Goal: Use online tool/utility: Utilize a website feature to perform a specific function

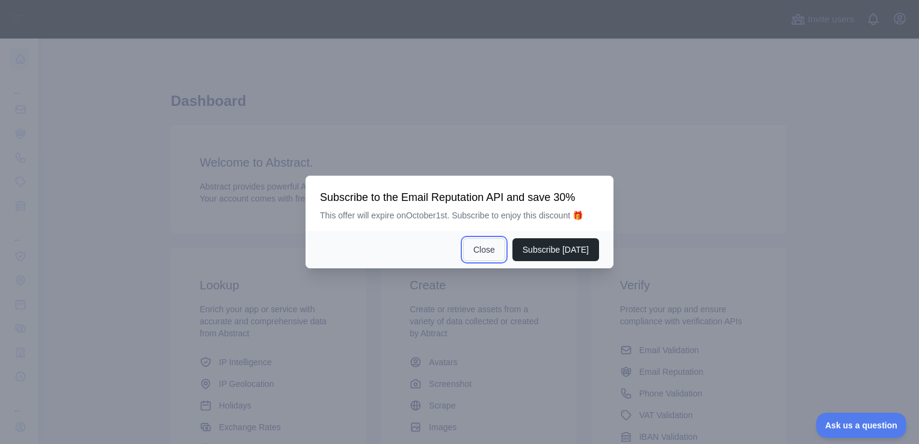
click at [476, 241] on button "Close" at bounding box center [484, 249] width 42 height 23
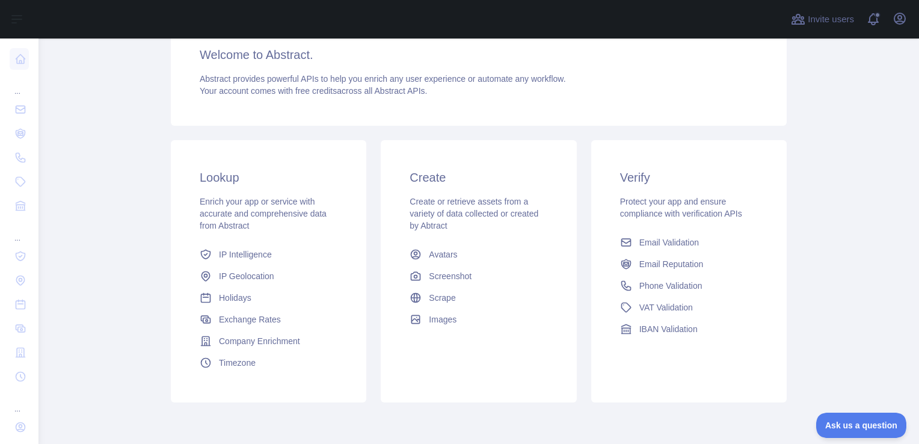
scroll to position [94, 0]
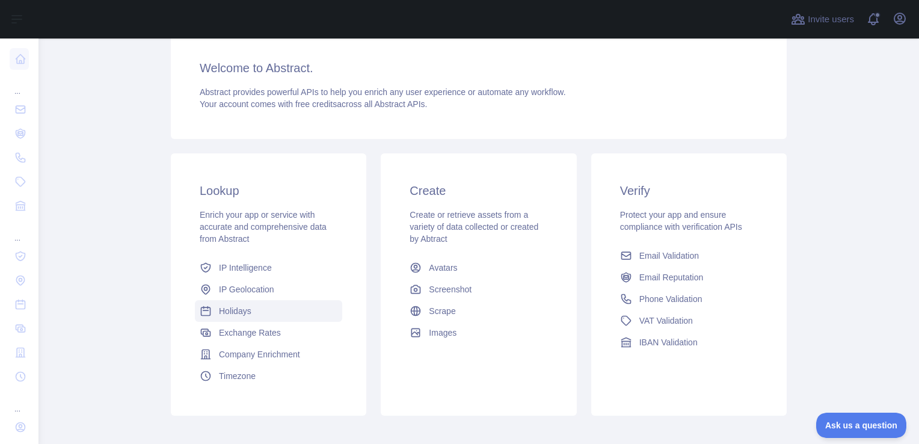
click at [243, 307] on span "Holidays" at bounding box center [235, 311] width 32 height 12
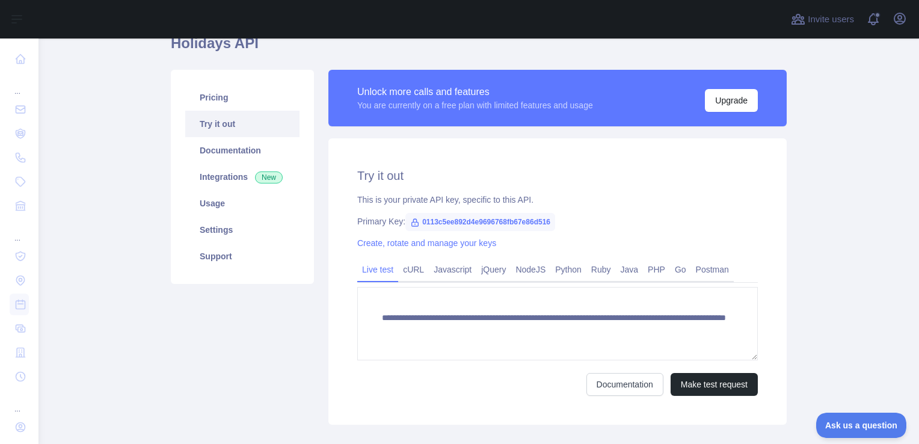
scroll to position [182, 0]
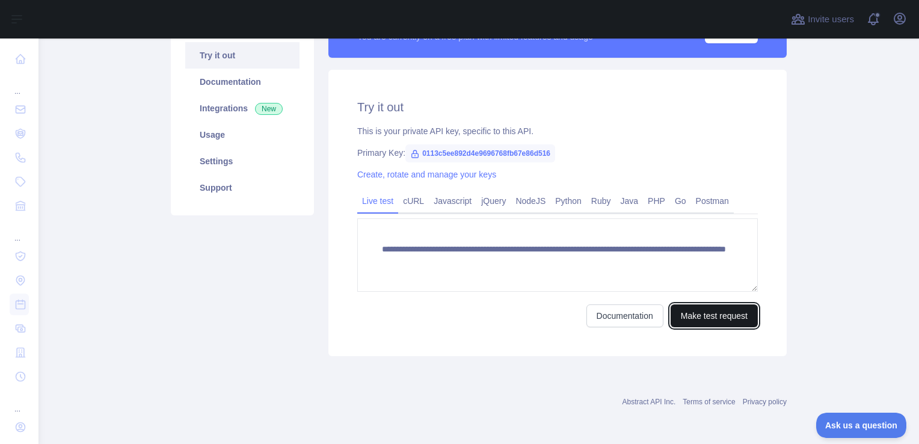
click at [726, 313] on button "Make test request" at bounding box center [713, 315] width 87 height 23
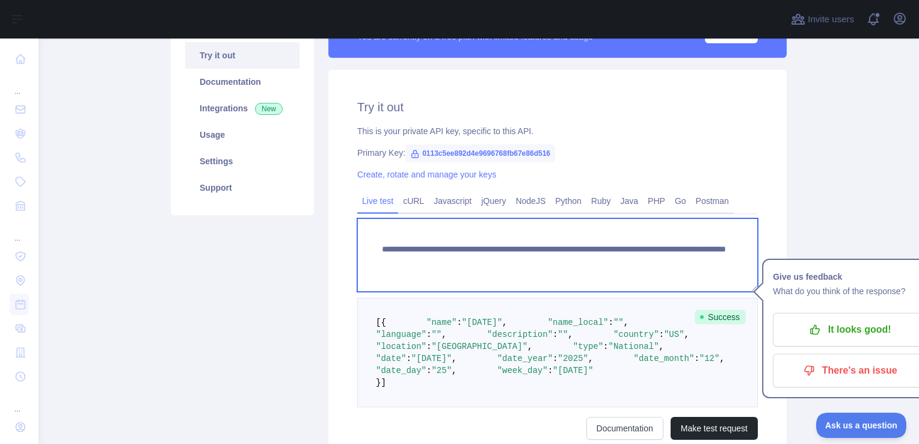
drag, startPoint x: 604, startPoint y: 259, endPoint x: 595, endPoint y: 260, distance: 8.6
click at [595, 260] on textarea "**********" at bounding box center [557, 254] width 400 height 73
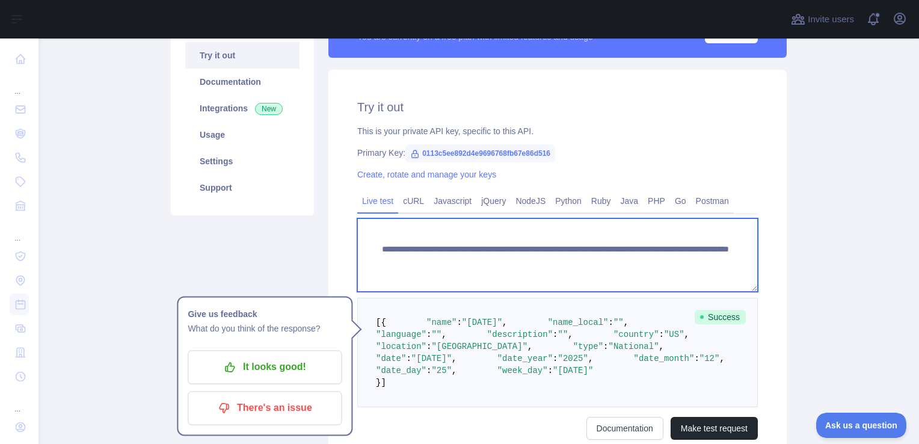
click at [649, 260] on textarea "**********" at bounding box center [557, 254] width 400 height 73
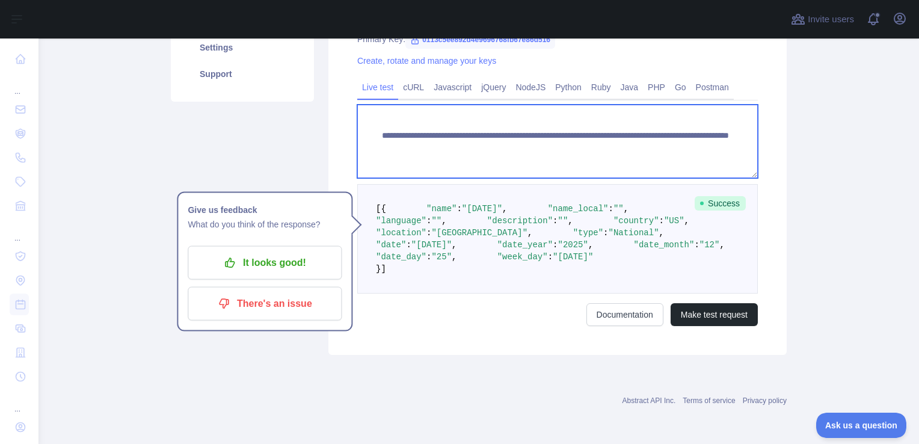
scroll to position [362, 0]
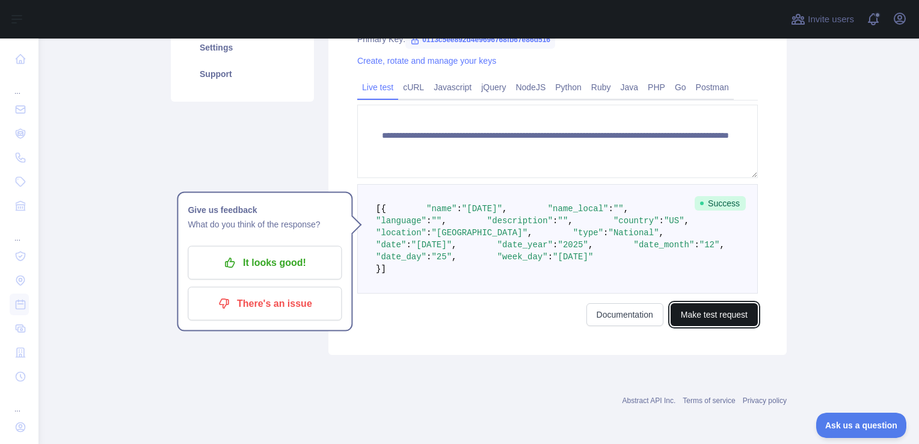
click at [726, 326] on button "Make test request" at bounding box center [713, 314] width 87 height 23
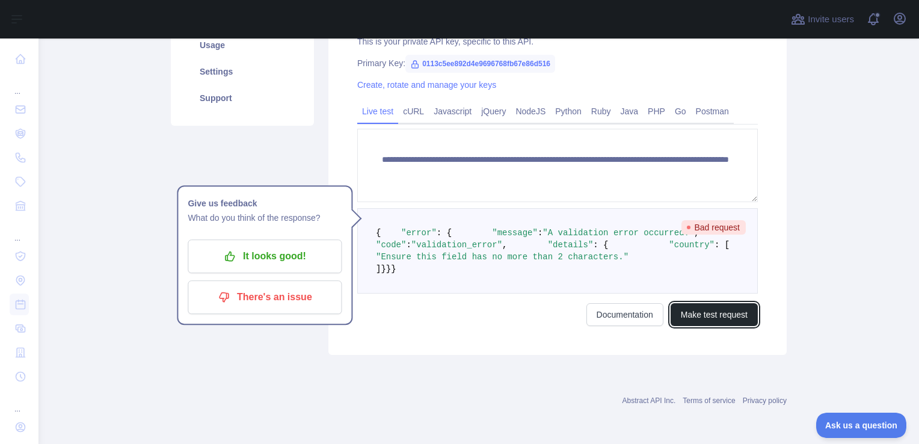
scroll to position [293, 0]
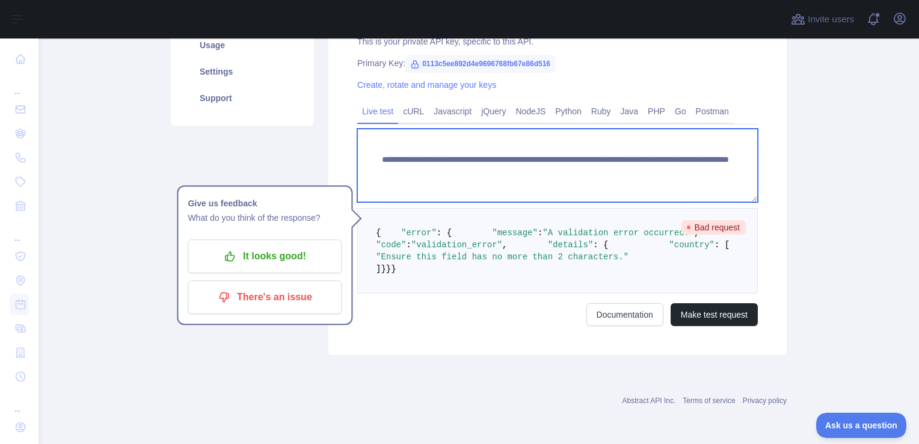
click at [609, 138] on textarea "**********" at bounding box center [557, 165] width 400 height 73
type textarea "**********"
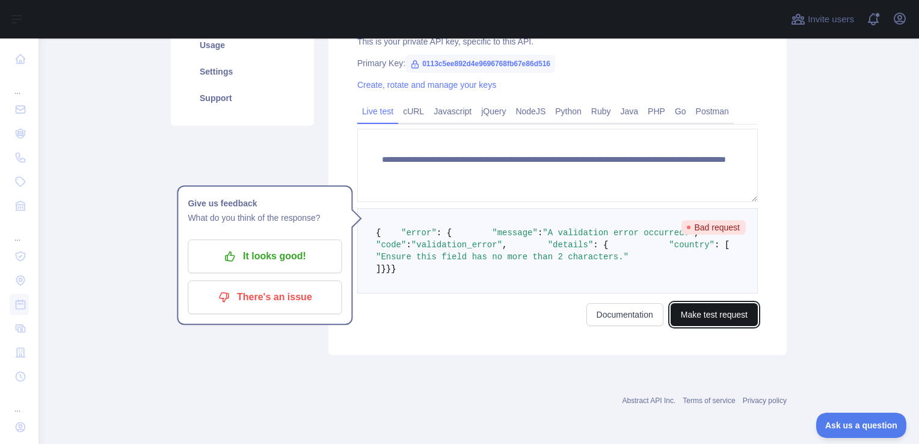
click at [677, 326] on button "Make test request" at bounding box center [713, 314] width 87 height 23
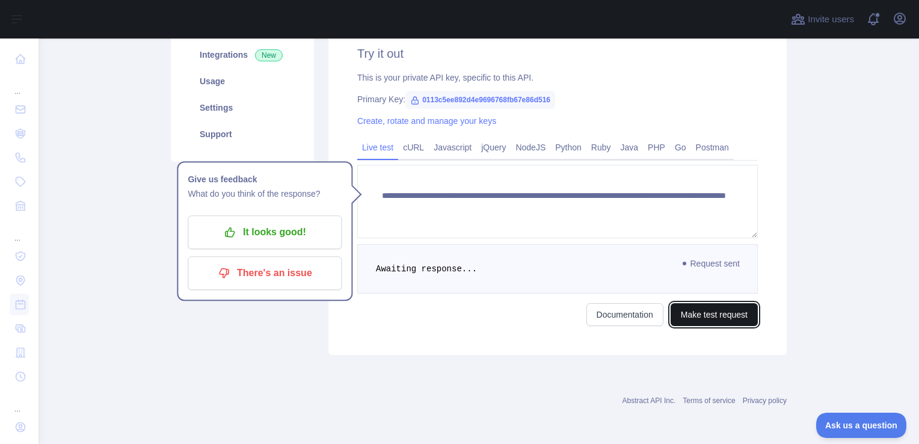
scroll to position [233, 0]
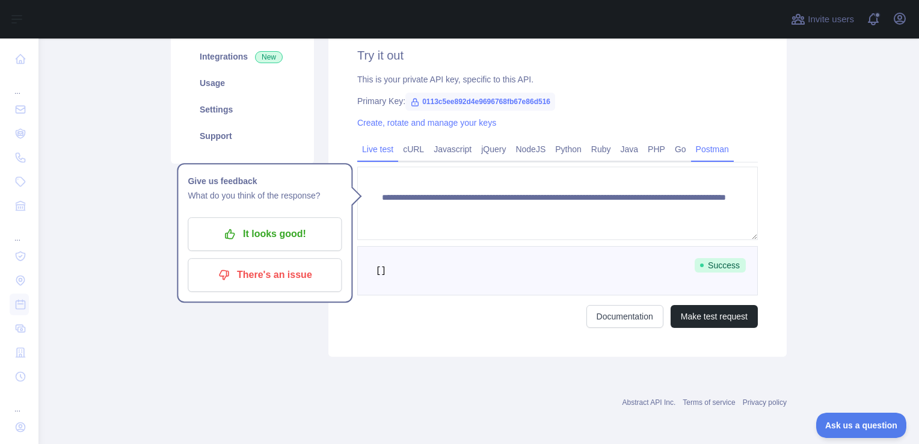
click at [711, 146] on link "Postman" at bounding box center [712, 149] width 43 height 19
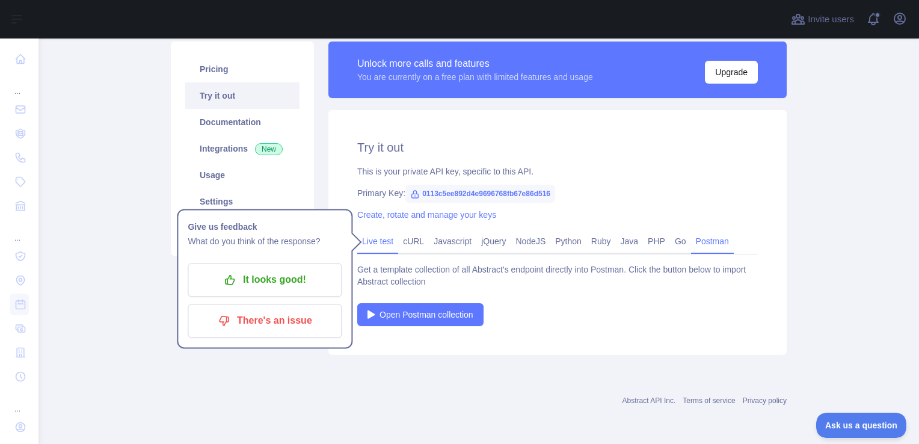
click at [366, 244] on link "Live test" at bounding box center [377, 241] width 41 height 19
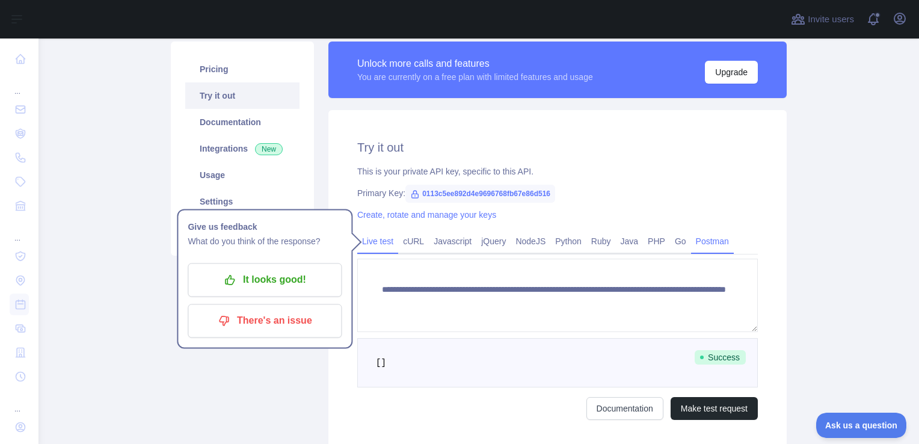
click at [696, 237] on link "Postman" at bounding box center [712, 241] width 43 height 19
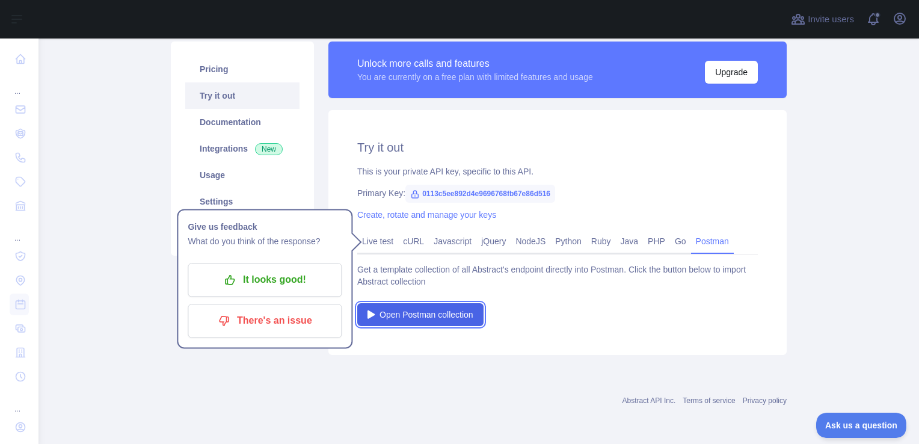
click at [431, 314] on span "Open Postman collection" at bounding box center [426, 314] width 94 height 12
click at [367, 243] on link "Live test" at bounding box center [377, 241] width 41 height 19
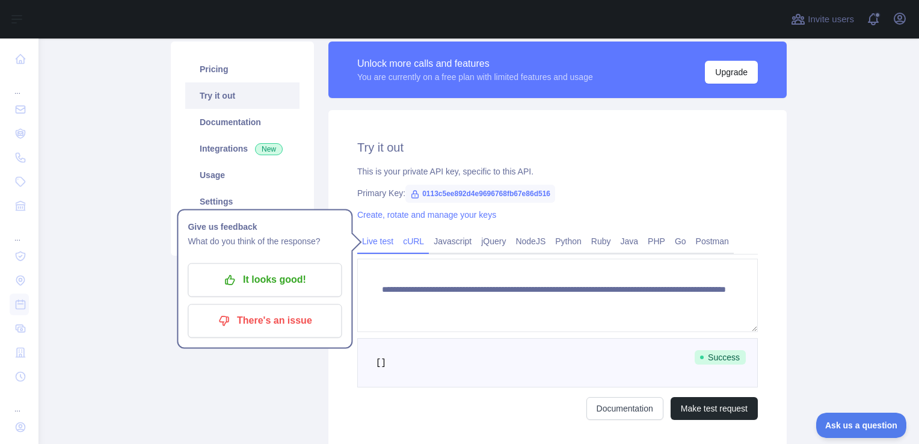
click at [416, 244] on link "cURL" at bounding box center [413, 241] width 31 height 19
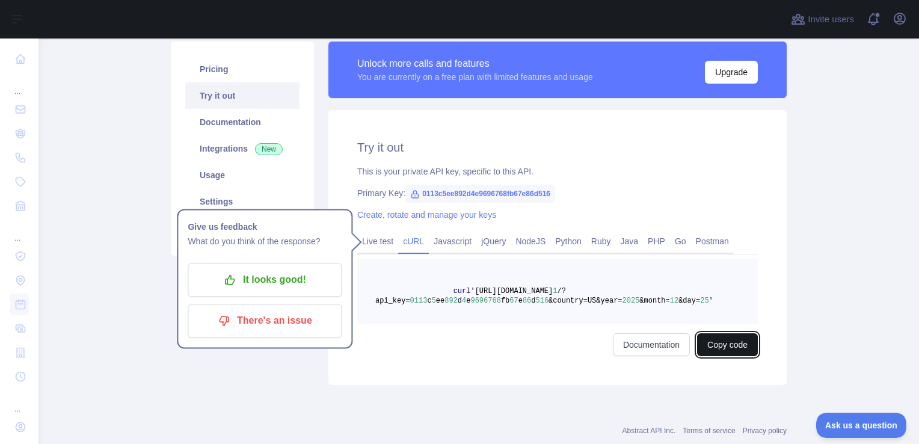
click at [707, 341] on button "Copy code" at bounding box center [727, 344] width 61 height 23
